Goal: Communication & Community: Answer question/provide support

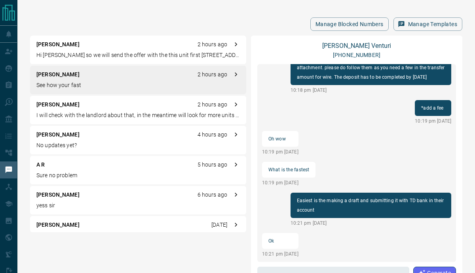
click at [73, 57] on p "Hi [PERSON_NAME] so we will send the offer with the this unit first [STREET_ADD…" at bounding box center [137, 55] width 203 height 8
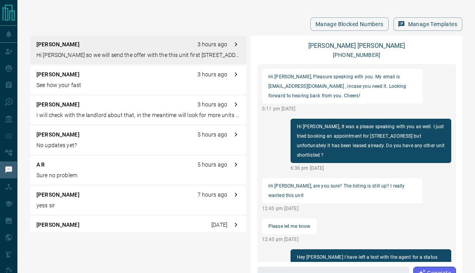
scroll to position [956, 0]
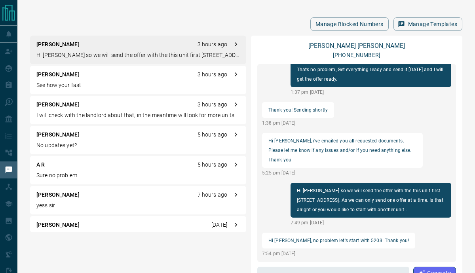
click at [63, 107] on p "[PERSON_NAME]" at bounding box center [57, 104] width 43 height 8
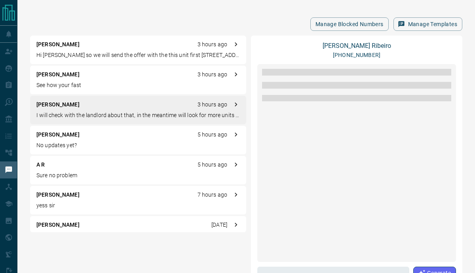
scroll to position [354, 0]
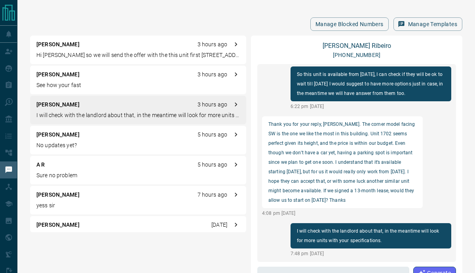
click at [63, 201] on div "[PERSON_NAME] 7 hours ago yess sir" at bounding box center [138, 200] width 216 height 28
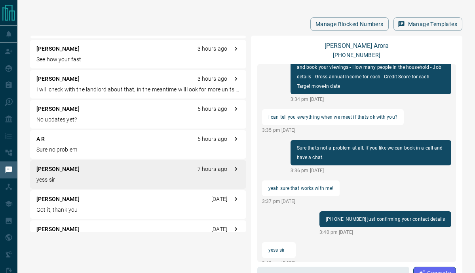
scroll to position [41, 0]
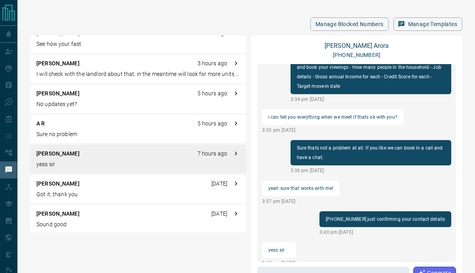
click at [54, 214] on p "[PERSON_NAME]" at bounding box center [57, 214] width 43 height 8
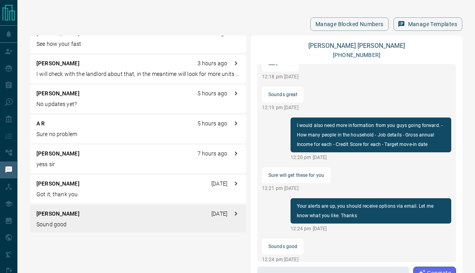
scroll to position [581, 0]
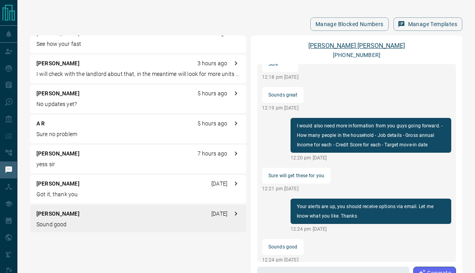
click at [372, 47] on link "[PERSON_NAME]" at bounding box center [356, 46] width 97 height 8
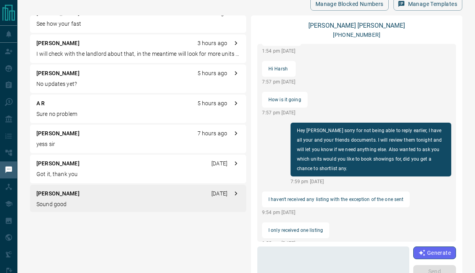
scroll to position [93, 0]
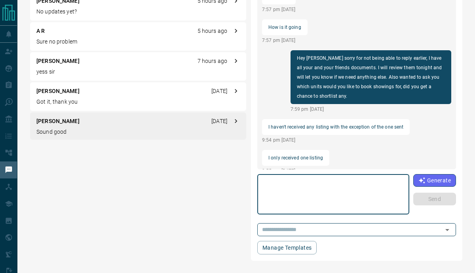
click at [335, 189] on textarea at bounding box center [333, 195] width 141 height 34
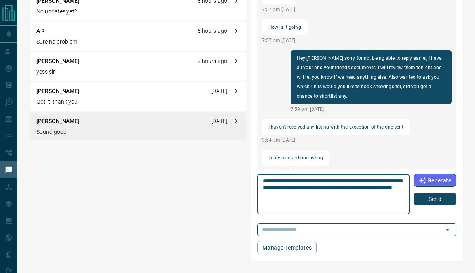
type textarea "**********"
click at [430, 197] on button "Send" at bounding box center [434, 199] width 43 height 13
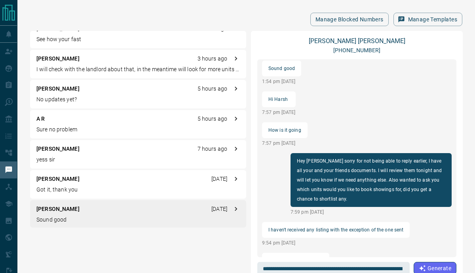
scroll to position [0, 0]
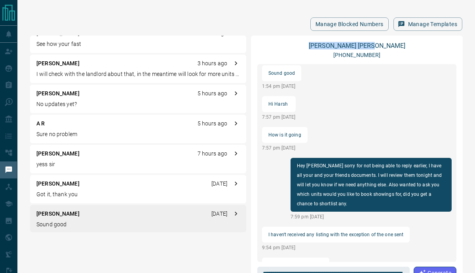
drag, startPoint x: 333, startPoint y: 45, endPoint x: 381, endPoint y: 44, distance: 48.3
click at [381, 44] on div "[PERSON_NAME] [PHONE_NUMBER]" at bounding box center [356, 50] width 199 height 17
copy link "[PERSON_NAME]"
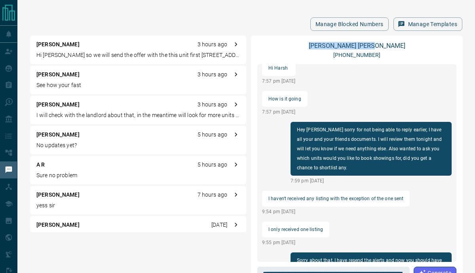
scroll to position [912, 0]
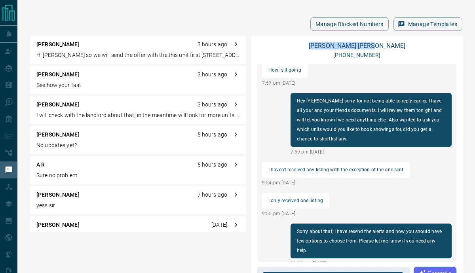
click at [396, 48] on div "[PERSON_NAME] [PHONE_NUMBER]" at bounding box center [356, 50] width 199 height 17
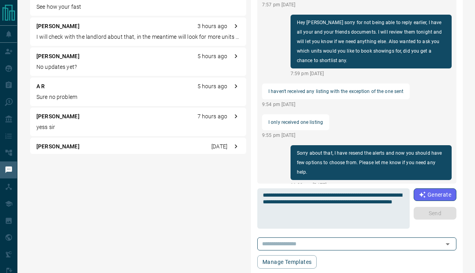
scroll to position [82, 0]
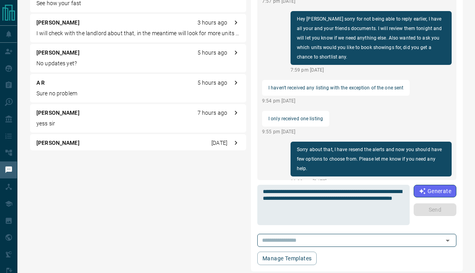
click at [282, 203] on textarea "**********" at bounding box center [333, 205] width 141 height 34
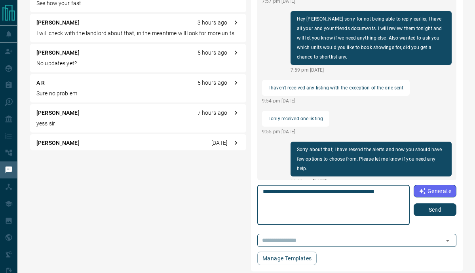
type textarea "**********"
click at [440, 201] on div "Generate Send" at bounding box center [434, 200] width 43 height 31
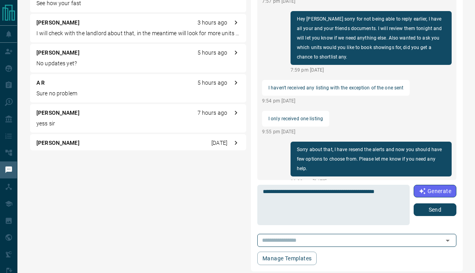
click at [440, 206] on button "Send" at bounding box center [434, 209] width 43 height 13
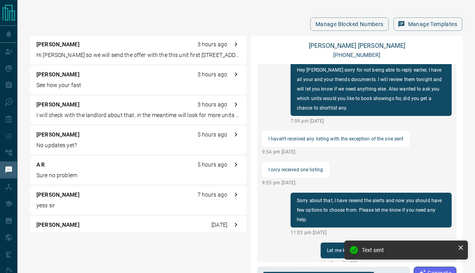
scroll to position [0, 0]
click at [100, 57] on p "Hi [PERSON_NAME] so we will send the offer with the this unit first [STREET_ADD…" at bounding box center [137, 55] width 203 height 8
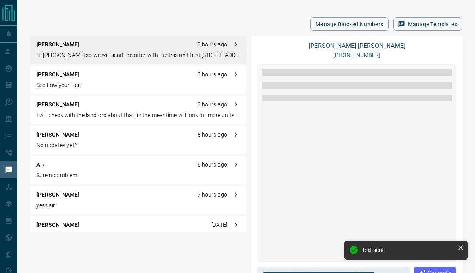
scroll to position [956, 0]
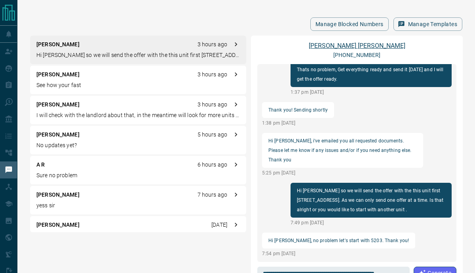
click at [345, 43] on link "[PERSON_NAME]" at bounding box center [357, 46] width 97 height 8
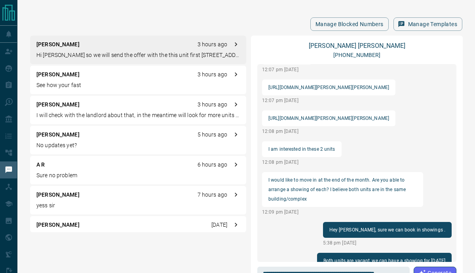
scroll to position [68, 0]
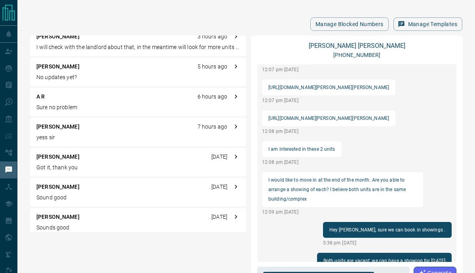
click at [97, 193] on p "Sound good" at bounding box center [137, 197] width 203 height 8
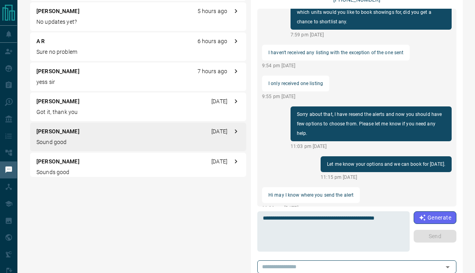
scroll to position [69, 0]
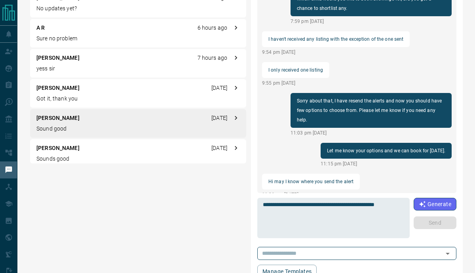
click at [286, 191] on p "11:36 pm [DATE]" at bounding box center [311, 194] width 98 height 7
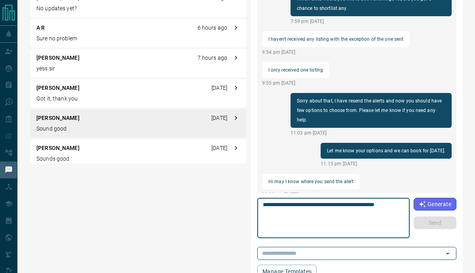
click at [299, 217] on textarea "**********" at bounding box center [333, 218] width 141 height 34
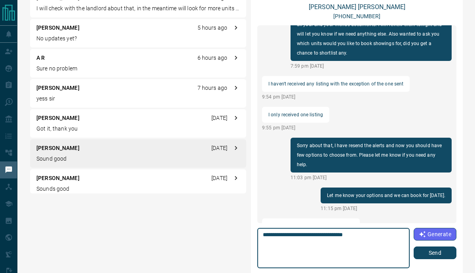
scroll to position [9, 0]
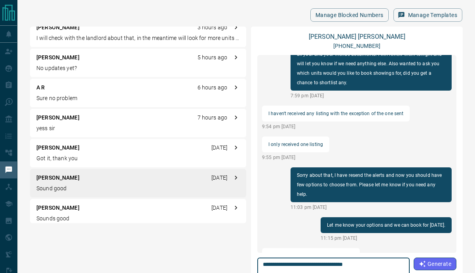
click at [375, 266] on textarea "**********" at bounding box center [333, 278] width 141 height 34
paste textarea "**********"
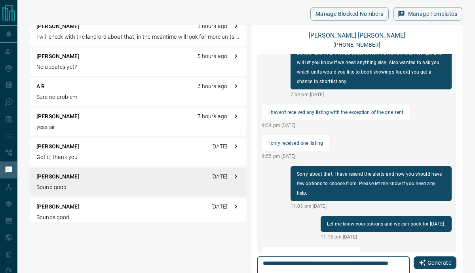
scroll to position [902, 0]
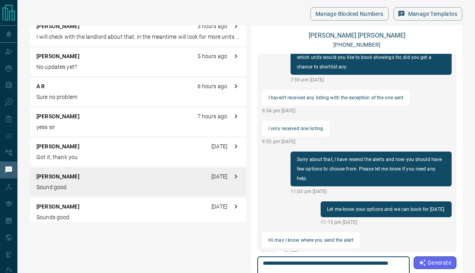
type textarea "**********"
click at [372, 235] on div "load more I'm free after 3 [DATE] and [DATE] 11:57 am [DATE] Sure, we can do [D…" at bounding box center [356, 153] width 199 height 198
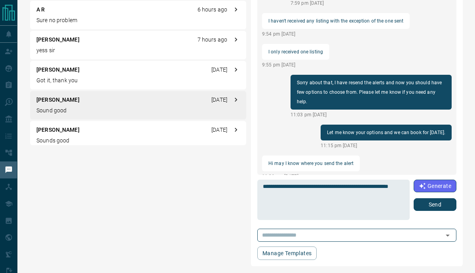
scroll to position [93, 0]
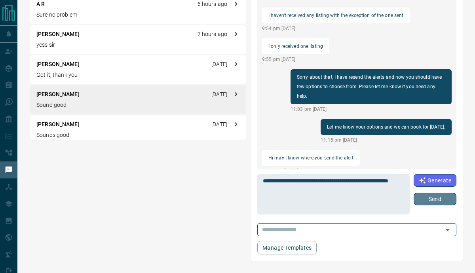
click at [424, 194] on button "Send" at bounding box center [434, 199] width 43 height 13
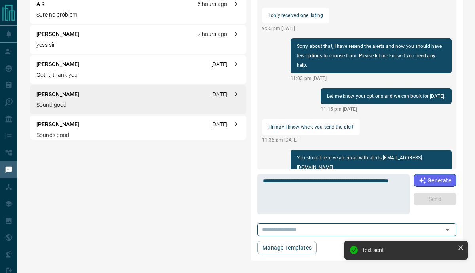
scroll to position [912, 0]
